Goal: Task Accomplishment & Management: Manage account settings

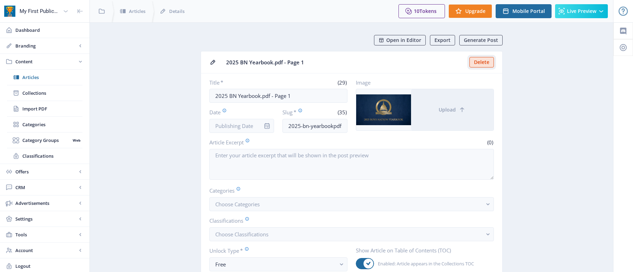
click at [481, 62] on button "Delete" at bounding box center [482, 62] width 24 height 10
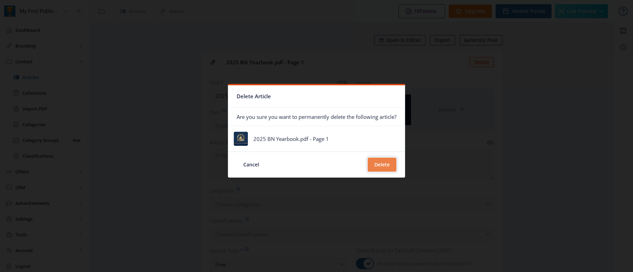
click at [377, 165] on button "Delete" at bounding box center [382, 165] width 29 height 14
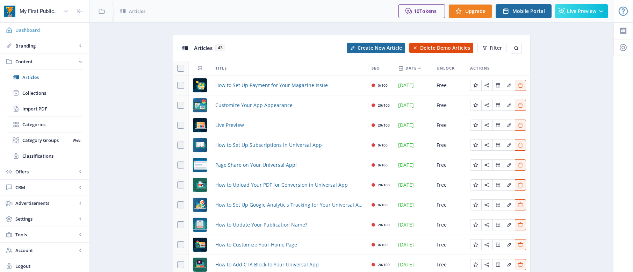
click at [33, 32] on span "Dashboard" at bounding box center [49, 30] width 69 height 7
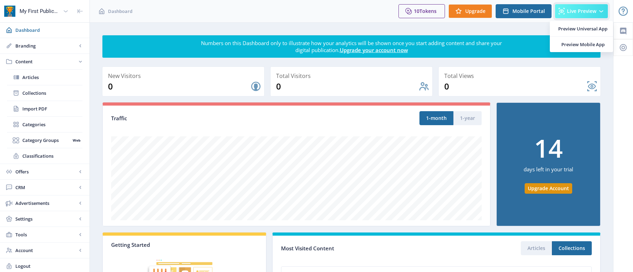
click at [579, 8] on span "Live Preview" at bounding box center [581, 11] width 29 height 6
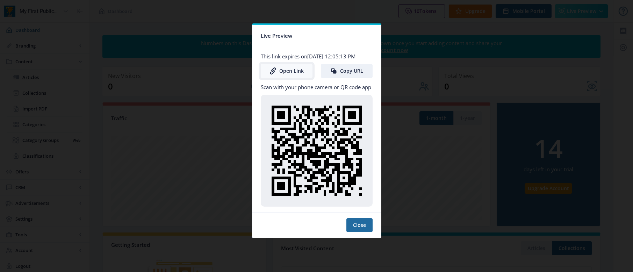
click at [292, 70] on link "Open Link" at bounding box center [287, 71] width 52 height 14
